Goal: Communication & Community: Answer question/provide support

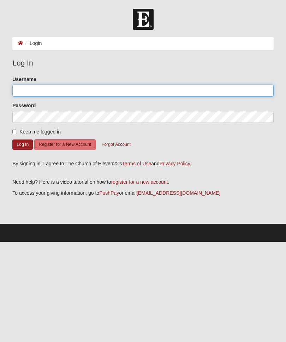
click at [126, 88] on input "Username" at bounding box center [143, 91] width 262 height 12
type input "mcn219@gmail.com"
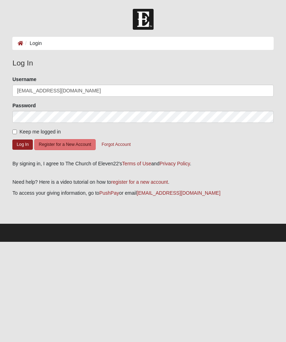
click at [23, 144] on button "Log In" at bounding box center [22, 144] width 21 height 10
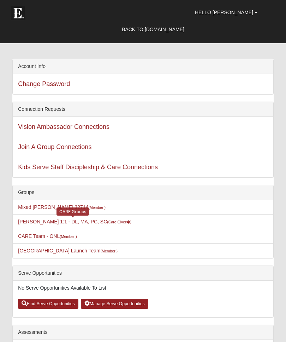
click at [127, 223] on icon at bounding box center [129, 222] width 4 height 4
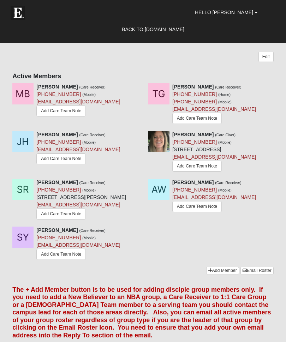
scroll to position [229, 0]
click at [75, 260] on link "Add Care Team Note" at bounding box center [61, 254] width 50 height 11
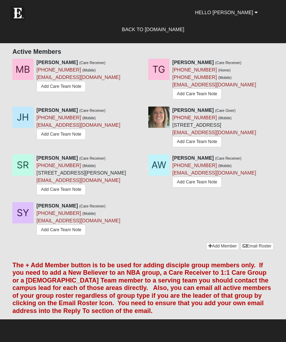
click at [208, 187] on link "Add Care Team Note" at bounding box center [198, 181] width 50 height 11
click at [66, 195] on link "Add Care Team Note" at bounding box center [61, 189] width 50 height 11
click at [237, 14] on span "Hello [PERSON_NAME]" at bounding box center [224, 13] width 58 height 6
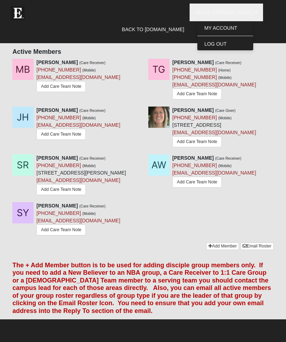
click at [233, 45] on link "Log Out" at bounding box center [226, 43] width 56 height 9
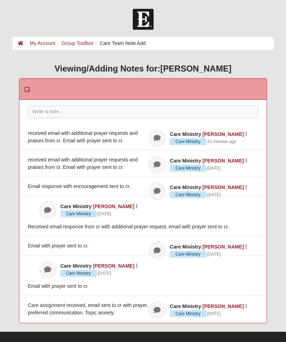
click at [34, 135] on div "received email with additional prayer requests and praises from cr. Email with …" at bounding box center [143, 136] width 231 height 15
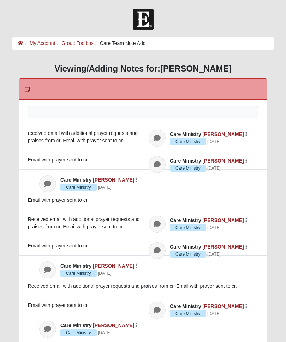
click at [112, 112] on div at bounding box center [143, 121] width 230 height 31
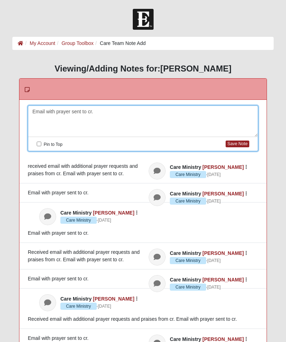
click at [242, 142] on button "Save Note" at bounding box center [238, 143] width 24 height 7
